Goal: Task Accomplishment & Management: Manage account settings

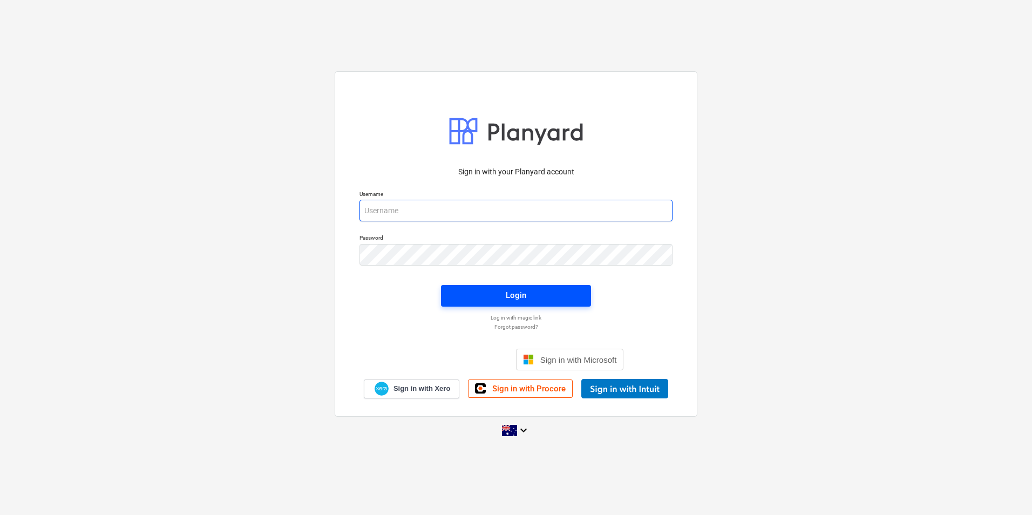
type input "[EMAIL_ADDRESS][DOMAIN_NAME]"
click at [474, 293] on span "Login" at bounding box center [516, 295] width 124 height 14
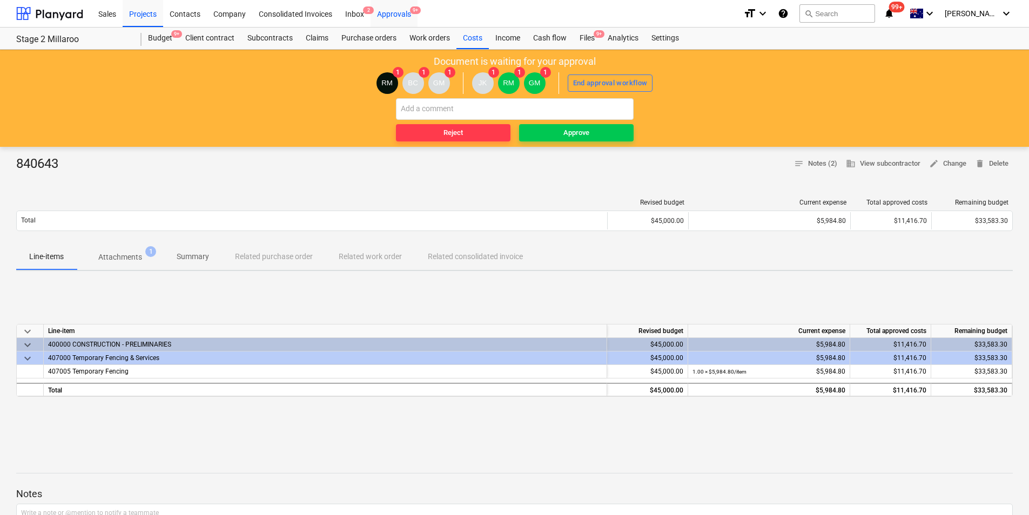
click at [400, 13] on div "Approvals 9+" at bounding box center [393, 13] width 47 height 28
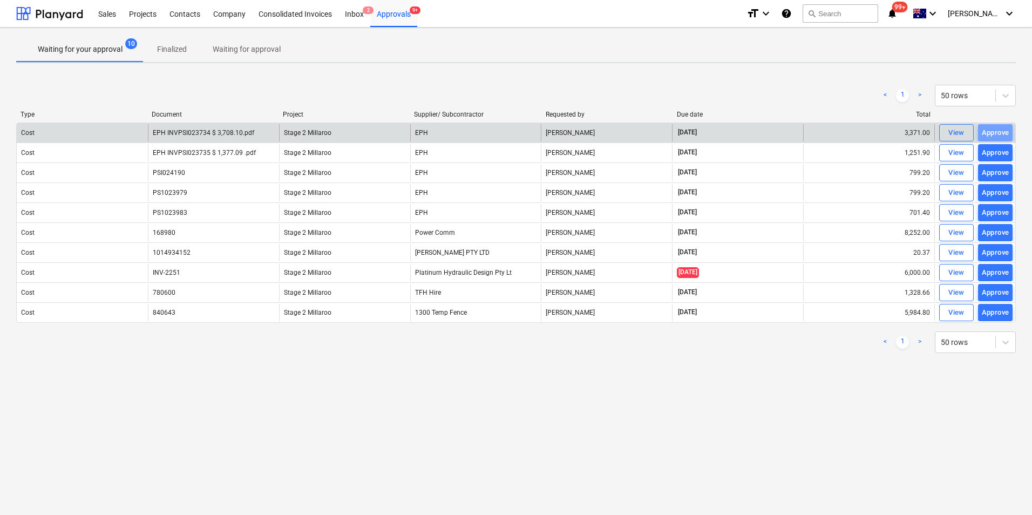
click at [998, 128] on div "Approve" at bounding box center [996, 133] width 28 height 12
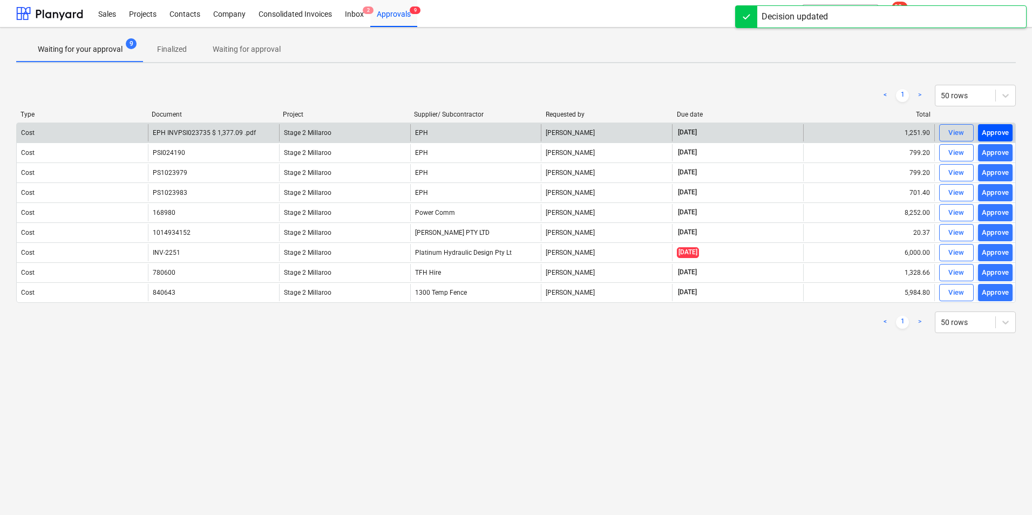
click at [998, 134] on div "Approve" at bounding box center [996, 133] width 28 height 12
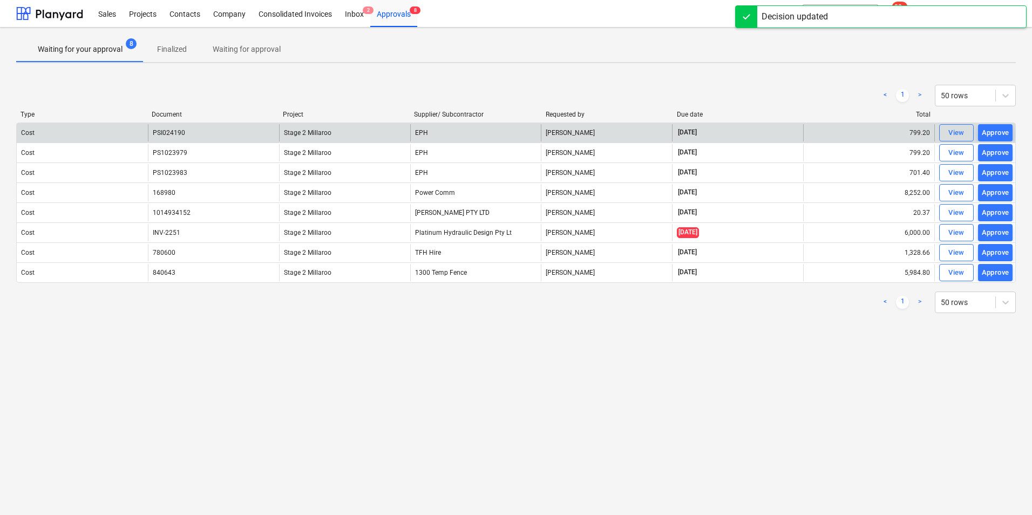
click at [998, 134] on div "Approve" at bounding box center [996, 133] width 28 height 12
click at [998, 136] on div "Approve" at bounding box center [996, 133] width 28 height 12
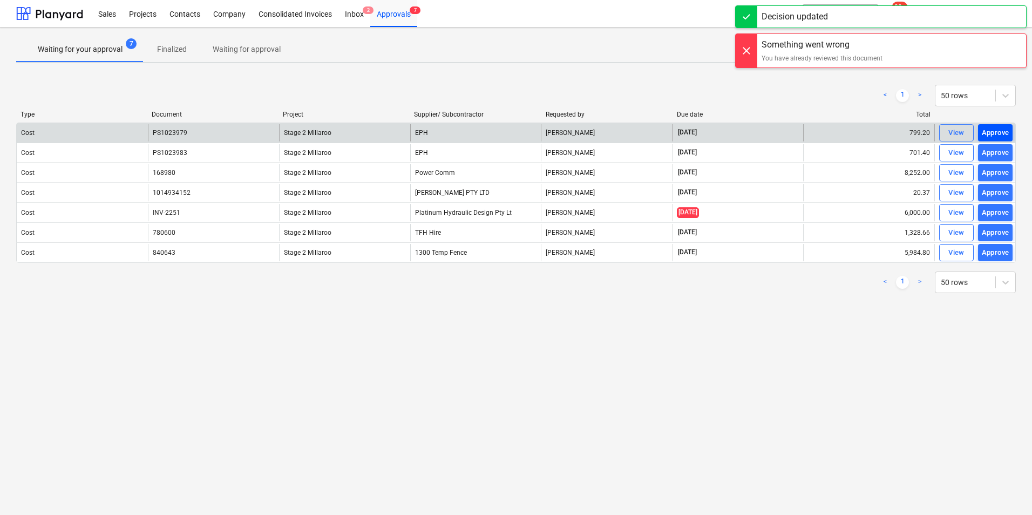
click at [997, 137] on div "Approve" at bounding box center [996, 133] width 28 height 12
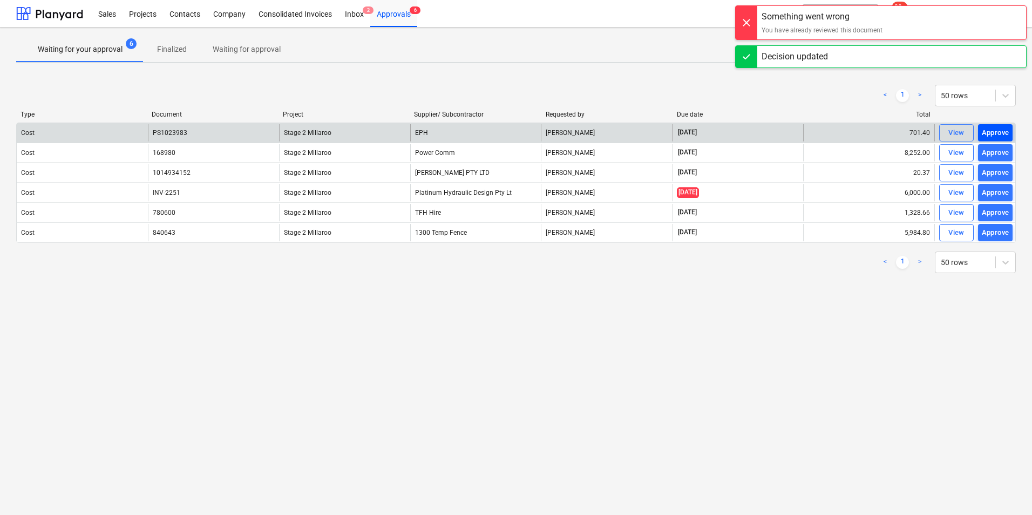
click at [997, 134] on div "Approve" at bounding box center [996, 133] width 28 height 12
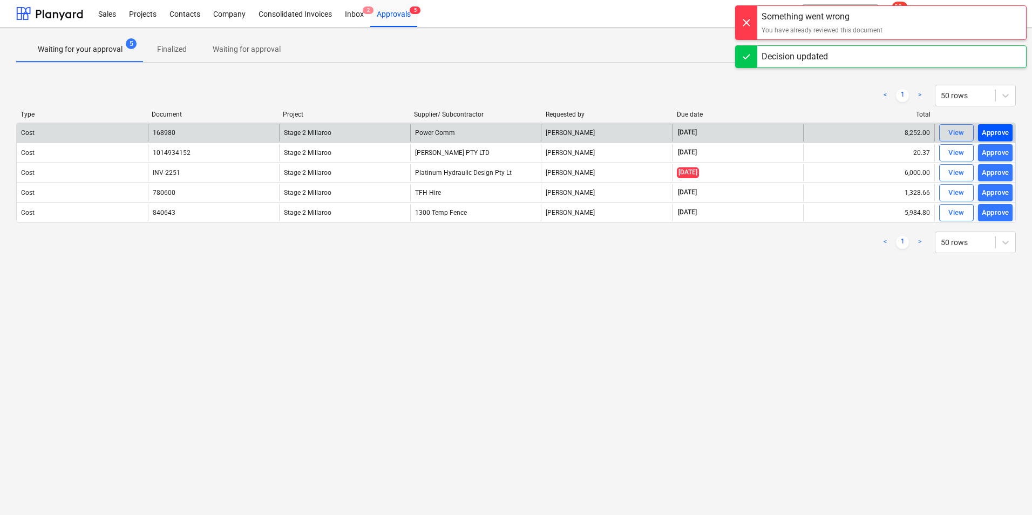
click at [998, 133] on div "Approve" at bounding box center [996, 133] width 28 height 12
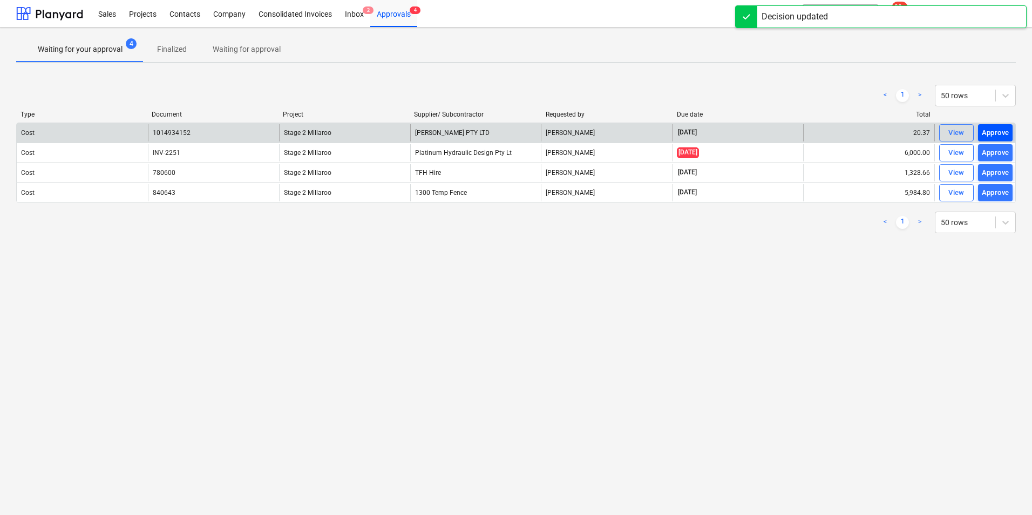
click at [995, 133] on div "Approve" at bounding box center [996, 133] width 28 height 12
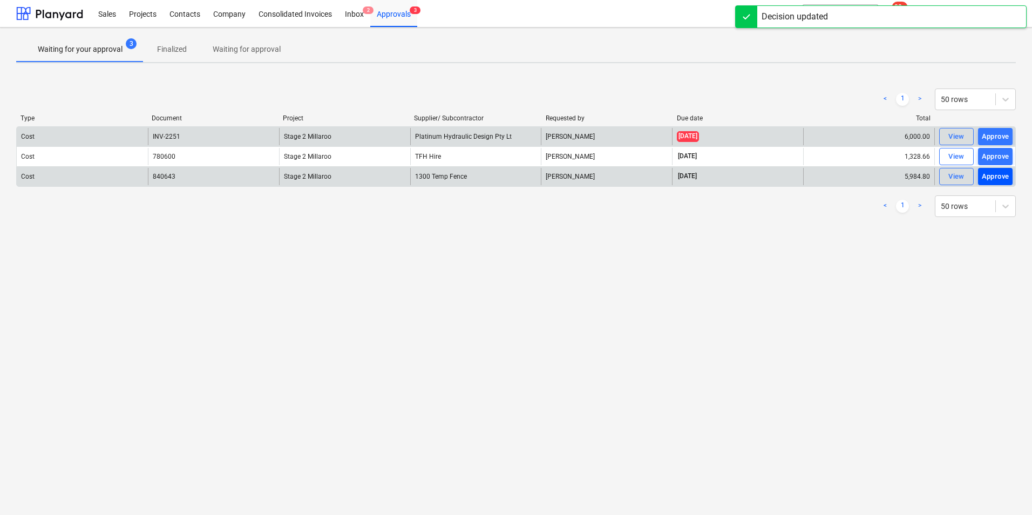
click at [999, 174] on div "Approve" at bounding box center [996, 177] width 28 height 12
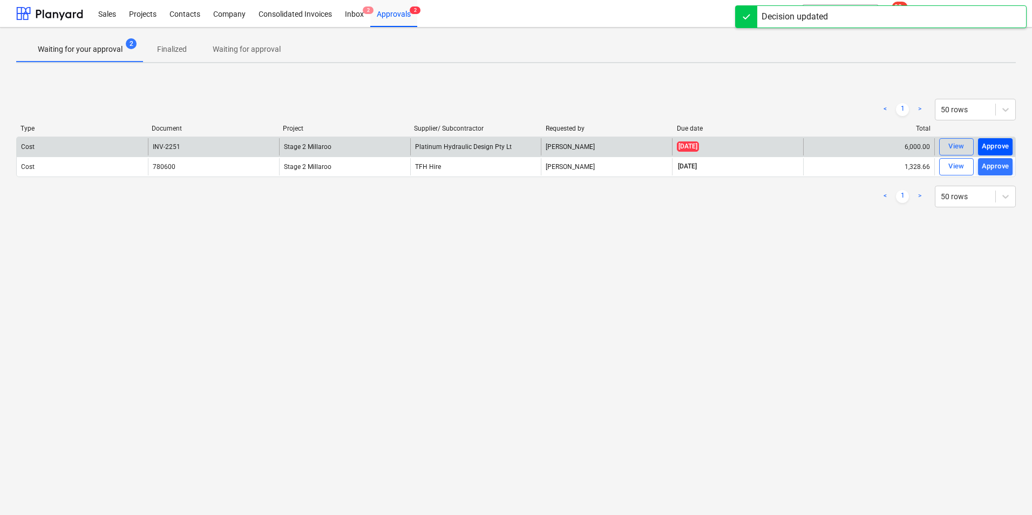
click at [1004, 144] on div "Approve" at bounding box center [996, 146] width 28 height 12
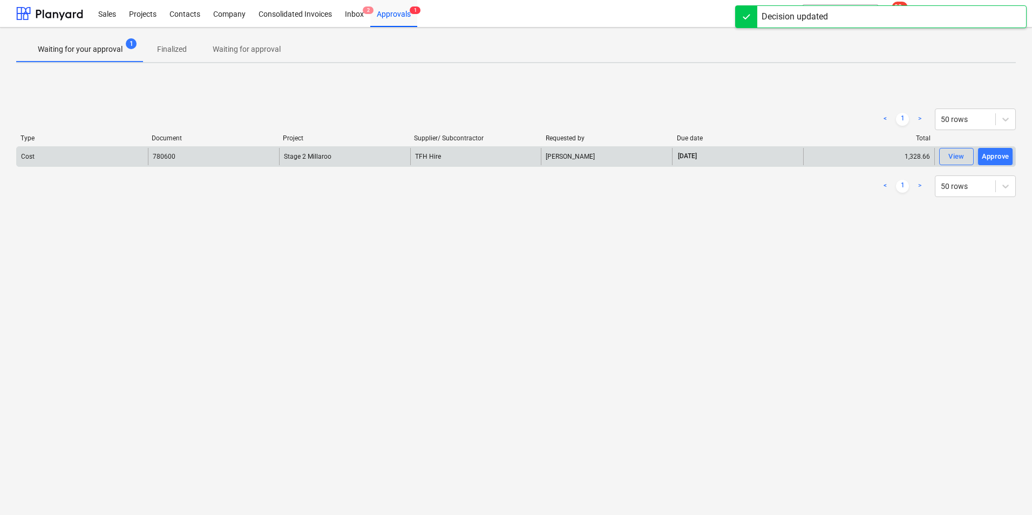
click at [996, 159] on div "Approve" at bounding box center [996, 157] width 28 height 12
